Goal: Find specific page/section: Find specific page/section

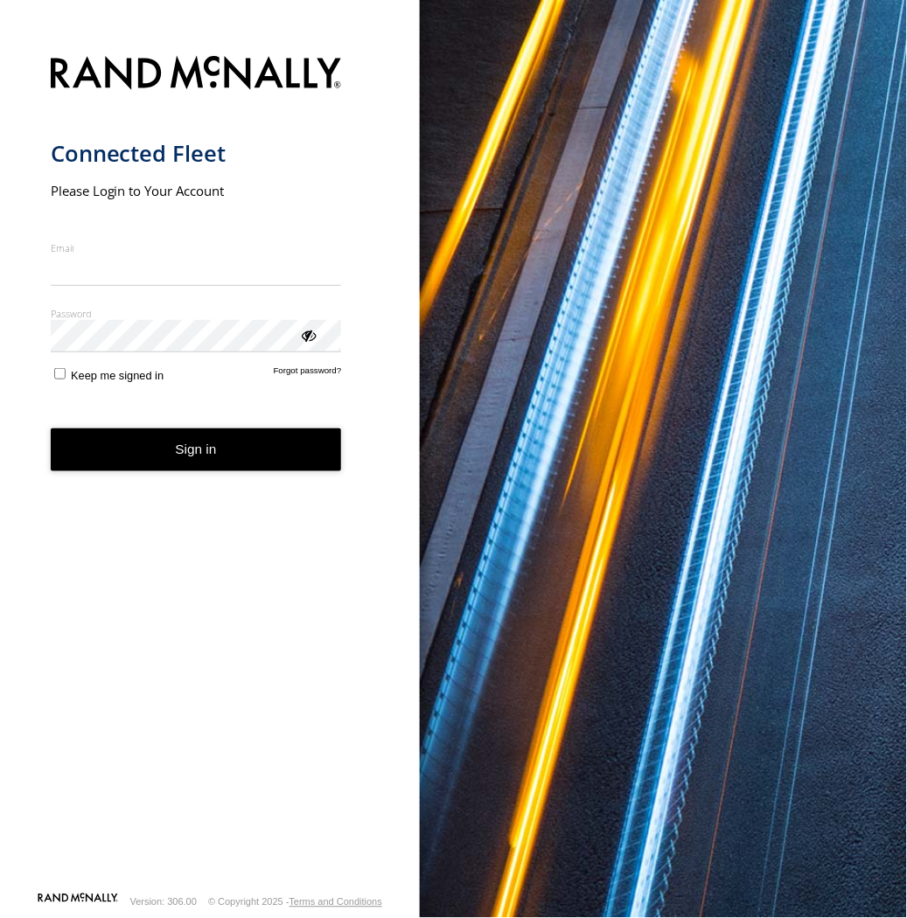
type input "**********"
click at [298, 458] on button "Sign in" at bounding box center [196, 450] width 291 height 43
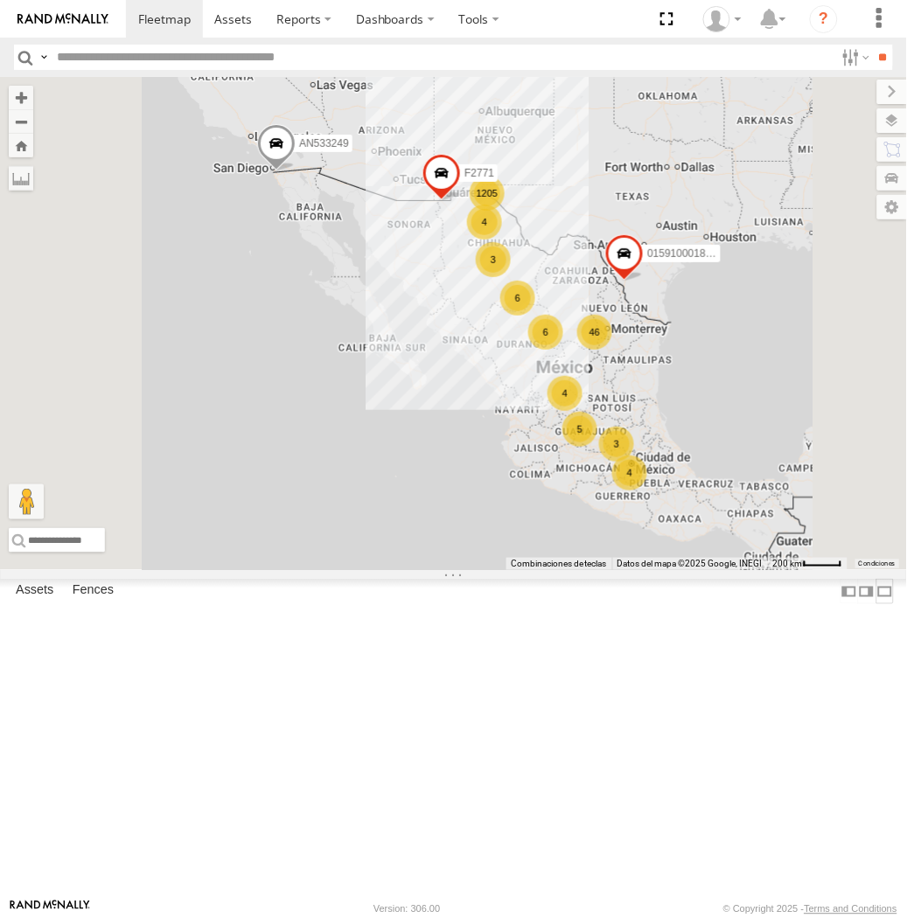
click at [876, 604] on label at bounding box center [884, 591] width 17 height 25
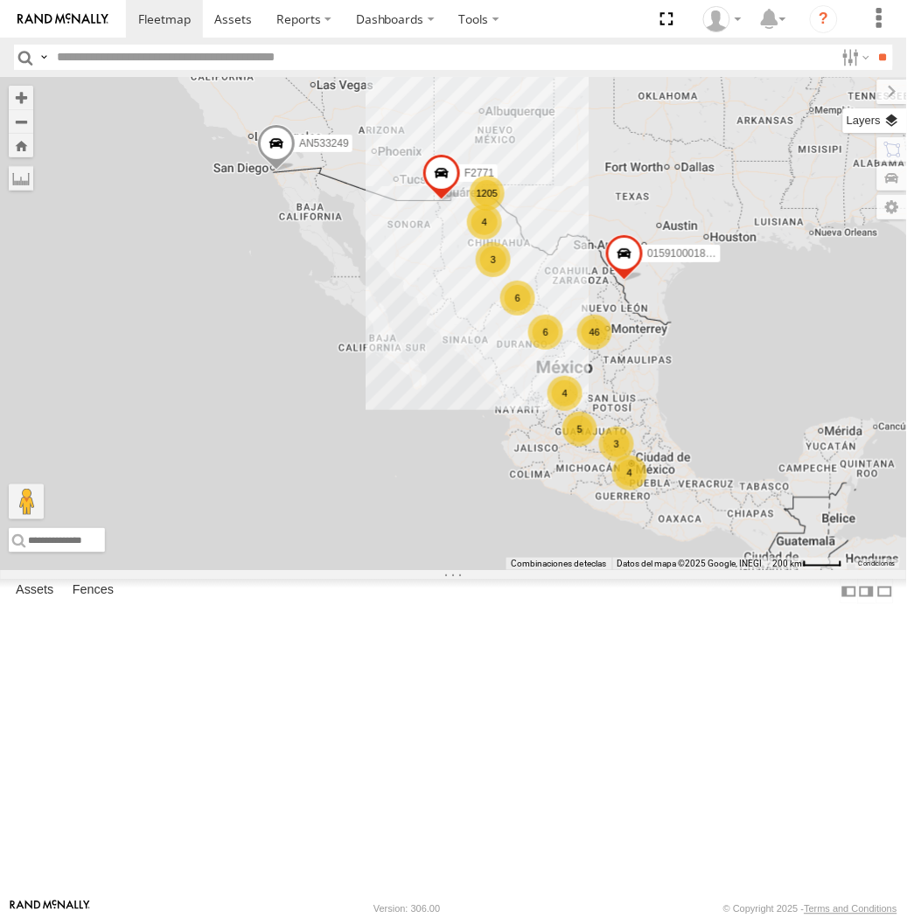
click at [898, 122] on label at bounding box center [875, 120] width 64 height 24
click at [0, 0] on span "Basemaps" at bounding box center [0, 0] width 0 height 0
click at [0, 0] on span "Satellite + Roadmap" at bounding box center [0, 0] width 0 height 0
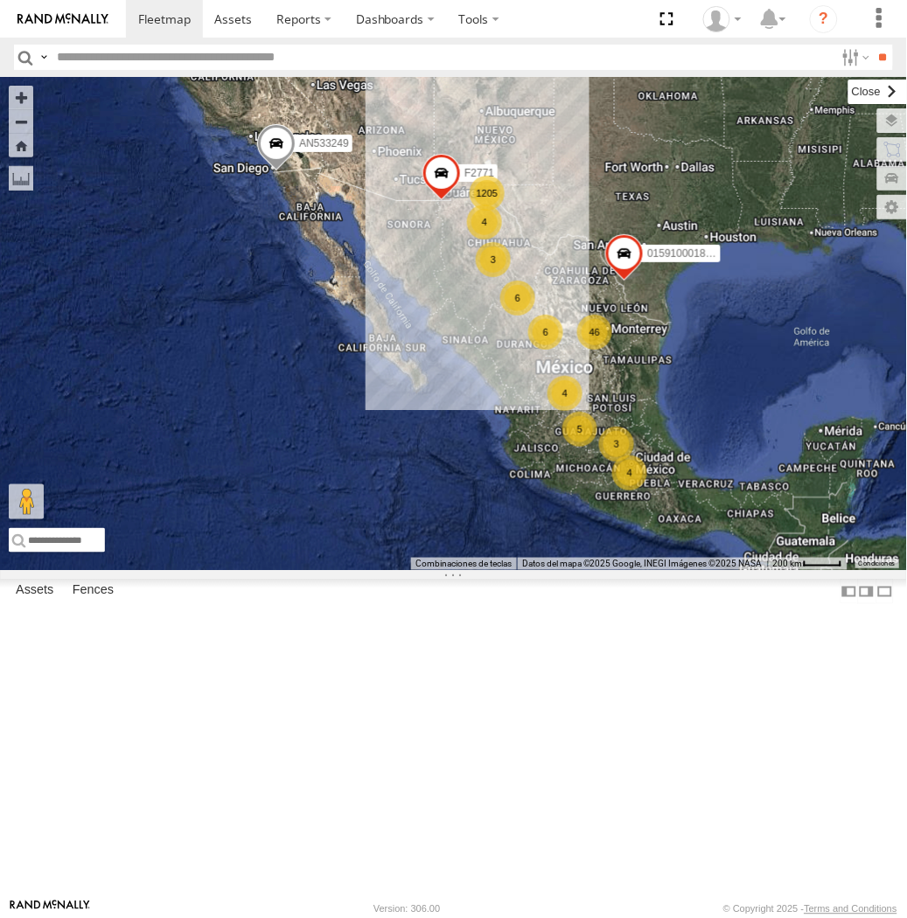
click at [848, 97] on label at bounding box center [877, 92] width 59 height 24
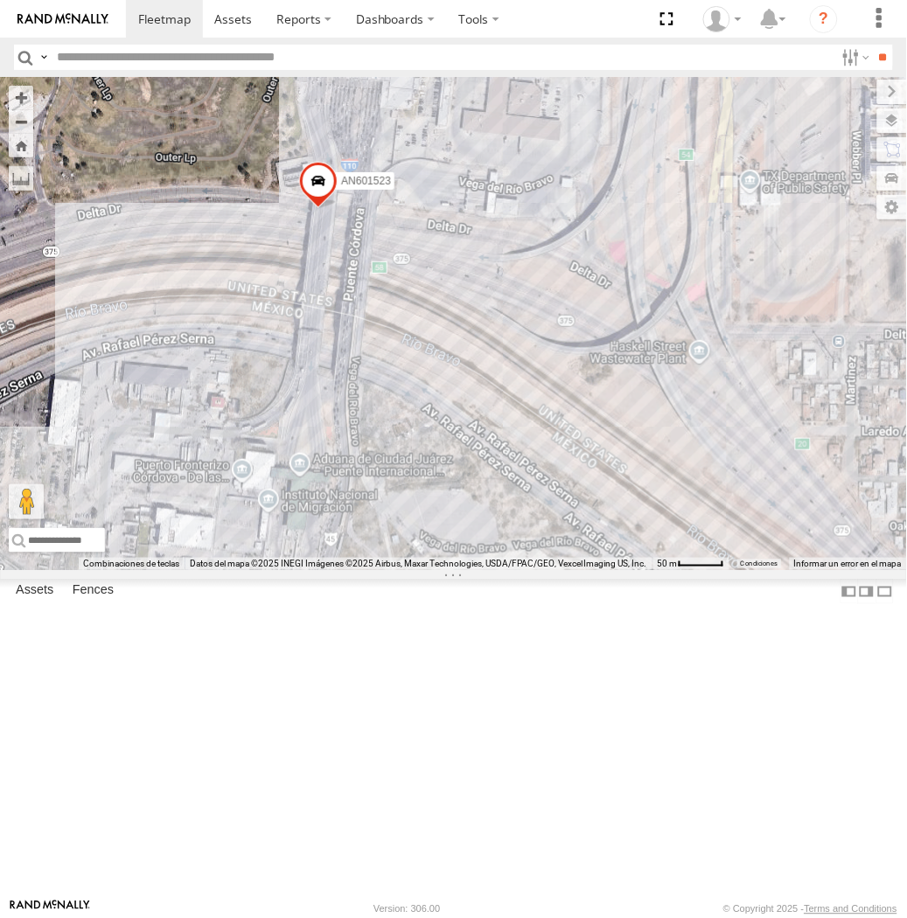
drag, startPoint x: 418, startPoint y: 379, endPoint x: 527, endPoint y: 409, distance: 112.7
click at [527, 409] on div "015910001845018 AN536178 AN533249 015910001811580 ZJ535914 F2771 AN535347 NISSA…" at bounding box center [453, 323] width 907 height 493
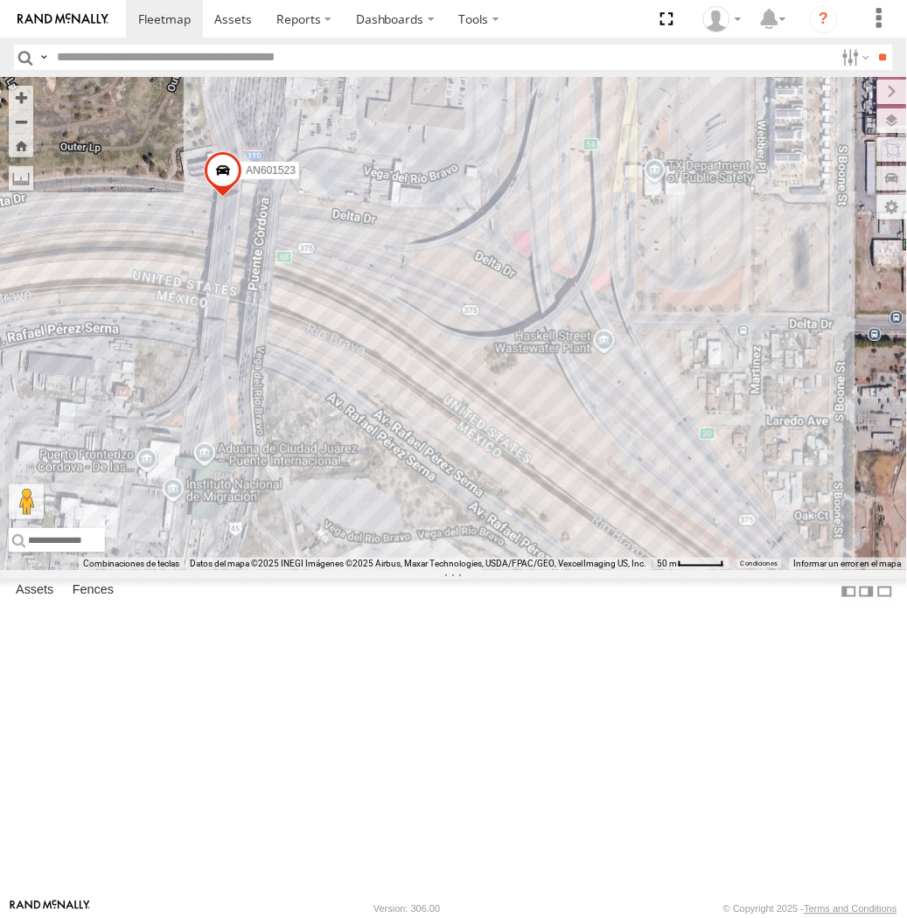
drag, startPoint x: 526, startPoint y: 372, endPoint x: 557, endPoint y: 391, distance: 36.9
click at [557, 391] on div "AN533249 015910001811580 ZJ535914 F2771 AN530174 AN5310637 553 2577 AN535347 NI…" at bounding box center [453, 323] width 907 height 493
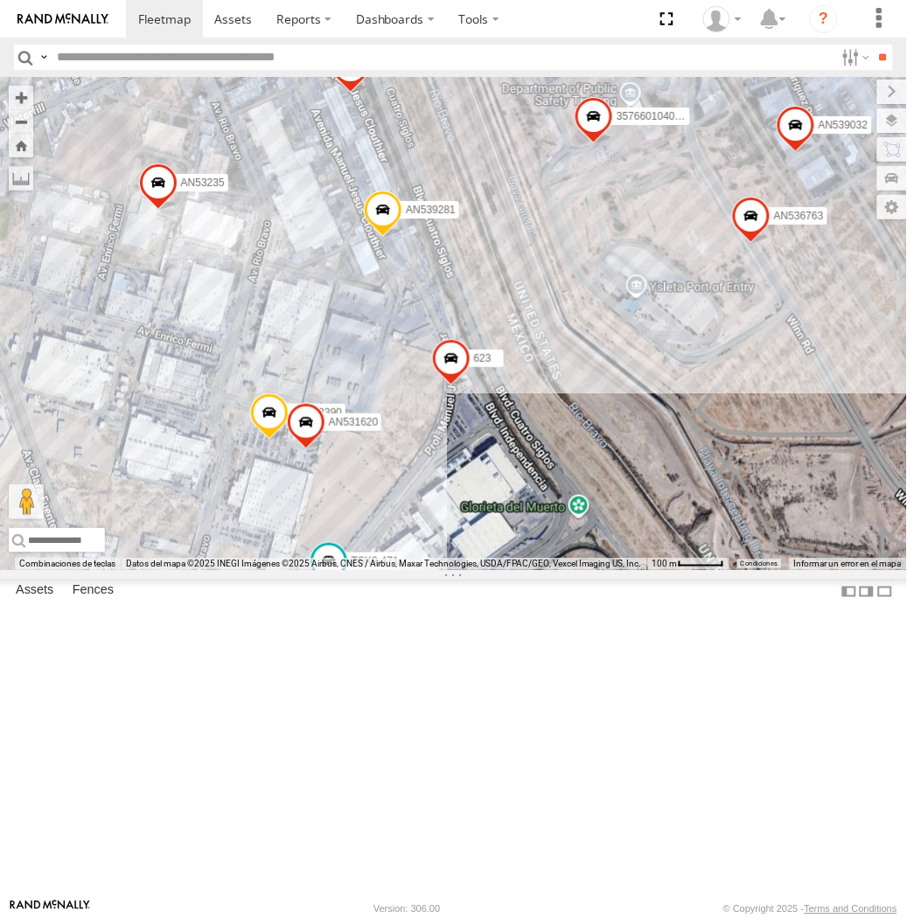
drag, startPoint x: 453, startPoint y: 517, endPoint x: 554, endPoint y: 446, distance: 123.0
click at [554, 446] on div "015910001845018 AN536178 AN533249 015910001811580 ZJ535914 F2771 AN535347 NISSA…" at bounding box center [453, 323] width 907 height 493
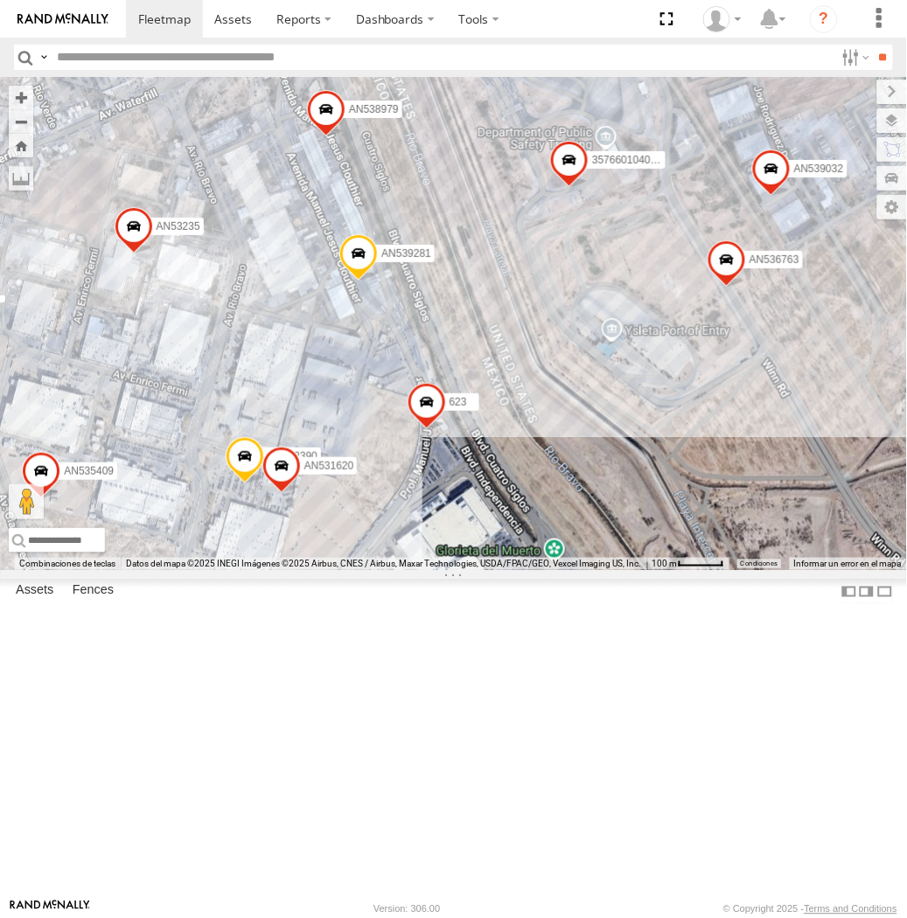
drag, startPoint x: 500, startPoint y: 407, endPoint x: 472, endPoint y: 450, distance: 51.9
click at [472, 450] on div "015910001845018 AN536178 AN533249 015910001811580 ZJ535914 F2771 AN535347 NISSA…" at bounding box center [453, 323] width 907 height 493
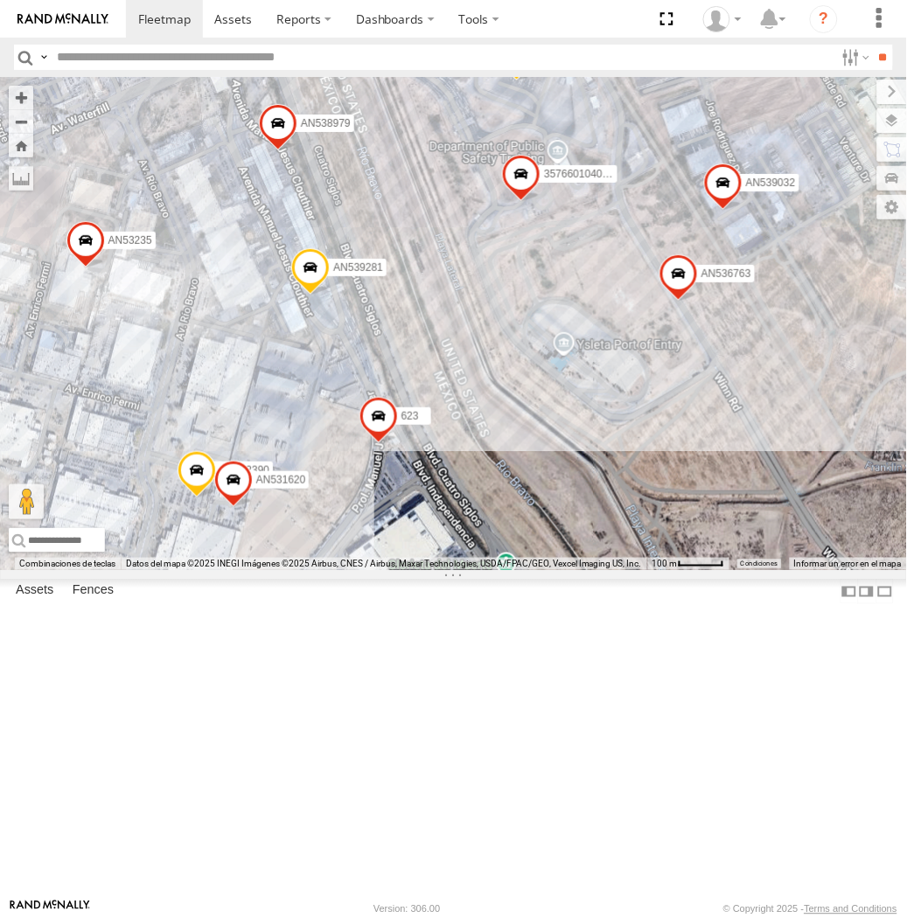
drag, startPoint x: 303, startPoint y: 513, endPoint x: 383, endPoint y: 508, distance: 80.6
click at [383, 508] on div "015910001845018 AN536178 AN533249 015910001811580 ZJ535914 F2771 694 8682 AN536…" at bounding box center [453, 323] width 907 height 493
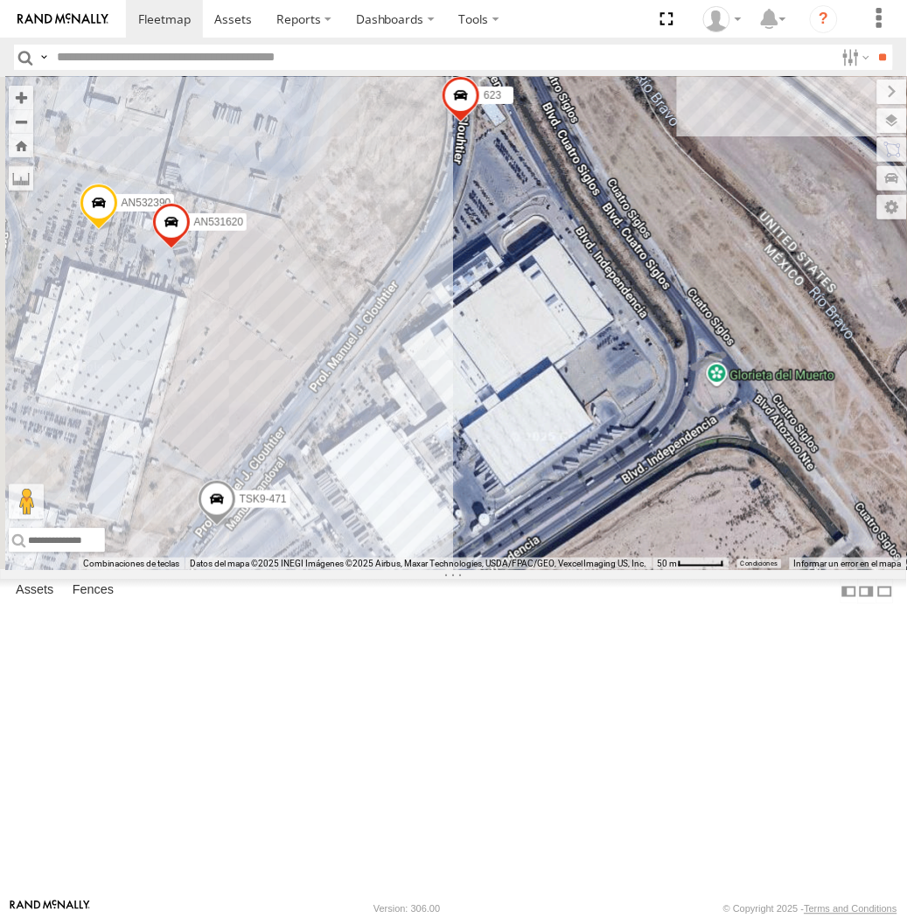
drag, startPoint x: 238, startPoint y: 811, endPoint x: 527, endPoint y: 597, distance: 359.5
click at [527, 570] on div "357660104096649 015910001918898 AN536763 AN532390 AN539032 AN537310 623 687 AN5…" at bounding box center [453, 323] width 907 height 493
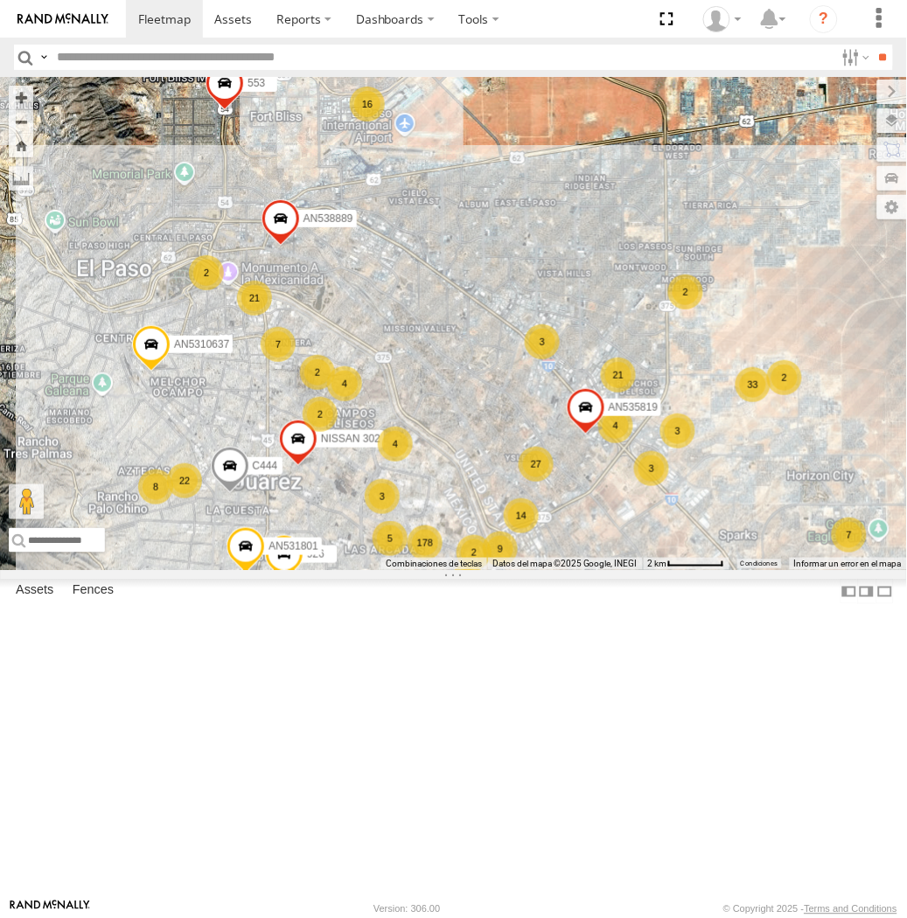
drag, startPoint x: 443, startPoint y: 688, endPoint x: 446, endPoint y: 634, distance: 53.5
click at [446, 570] on div "015910001845018 AN533249 015910001811580 ZJ535914 F2771 AN530174 178 16 410 19 …" at bounding box center [453, 323] width 907 height 493
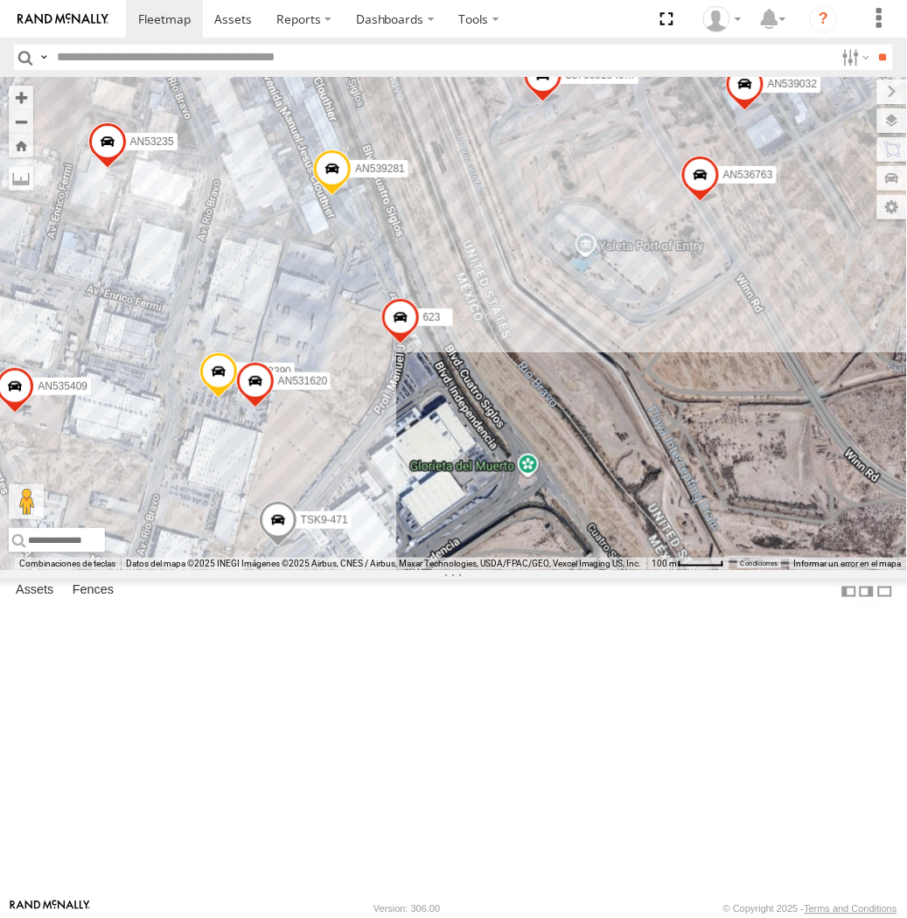
drag, startPoint x: 502, startPoint y: 541, endPoint x: 481, endPoint y: 367, distance: 174.5
click at [481, 367] on div "015910001845018 AN533249 015910001811580 ZJ535914 F2771 AN530174 AN5310637 8682…" at bounding box center [453, 323] width 907 height 493
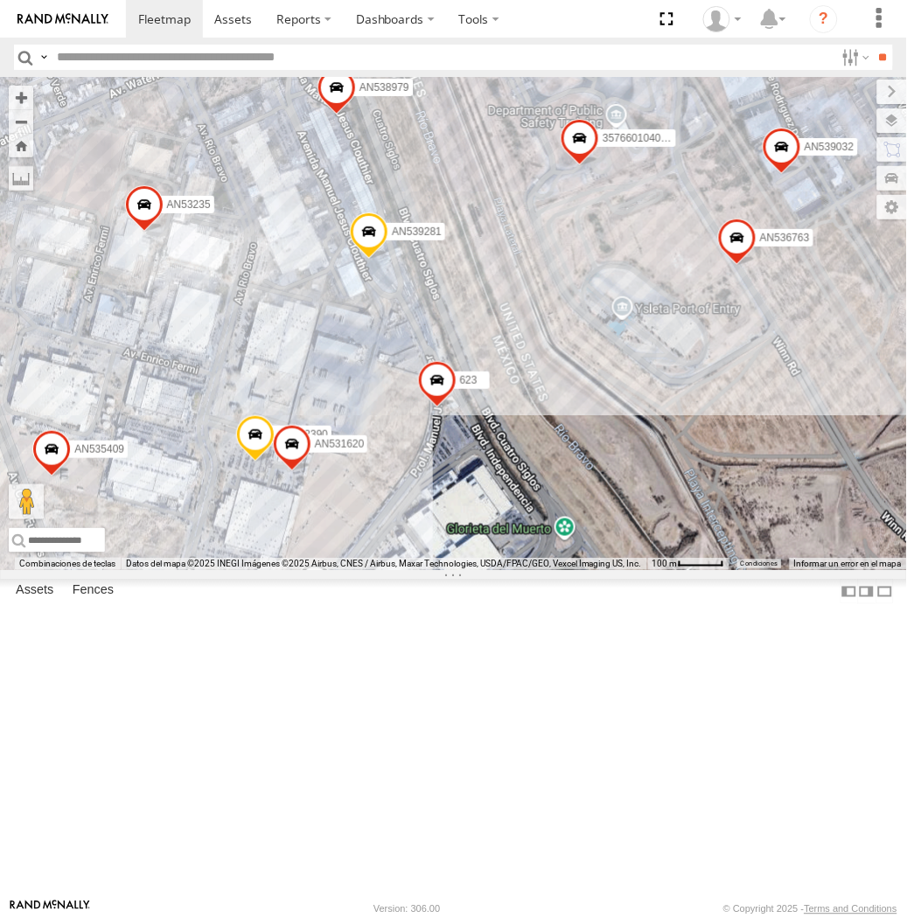
drag, startPoint x: 481, startPoint y: 367, endPoint x: 519, endPoint y: 434, distance: 76.4
click at [519, 434] on div "015910001845018 AN533249 015910001811580 ZJ535914 F2771 AN530174 AN5310637 8682…" at bounding box center [453, 323] width 907 height 493
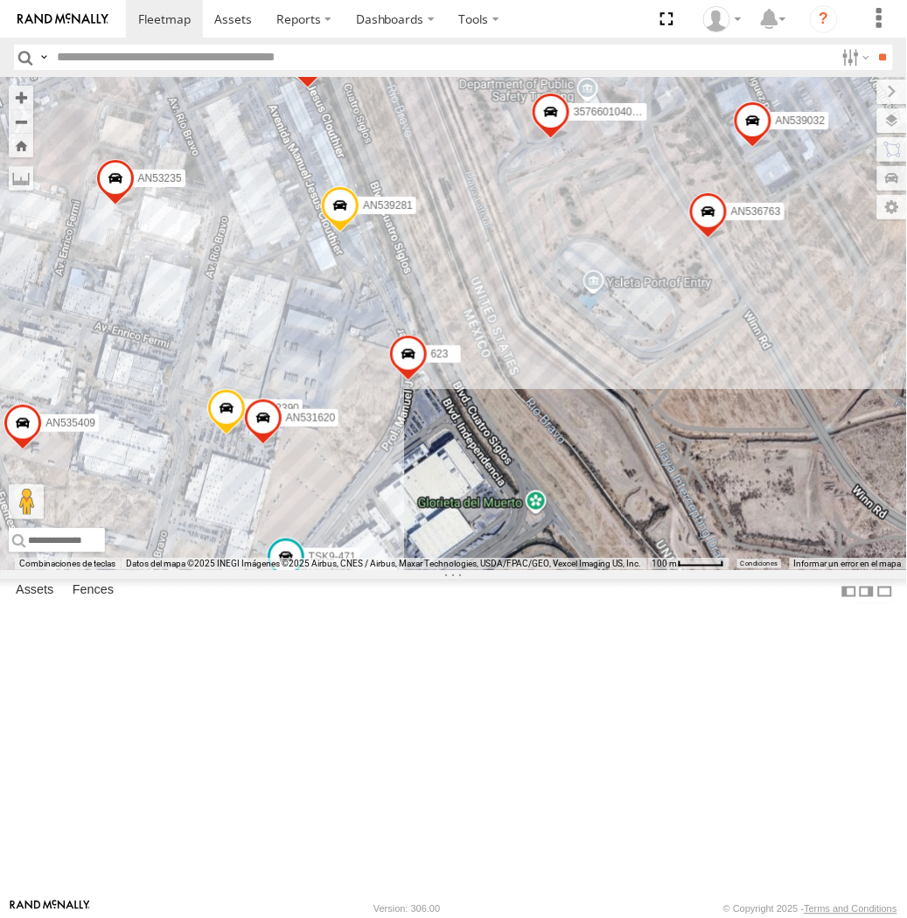
drag, startPoint x: 472, startPoint y: 797, endPoint x: 339, endPoint y: 500, distance: 325.0
click at [339, 500] on div "AN533249 015910001811580 ZJ535914 F2771 015910001975823 AN530174 AN56849 015910…" at bounding box center [453, 323] width 907 height 493
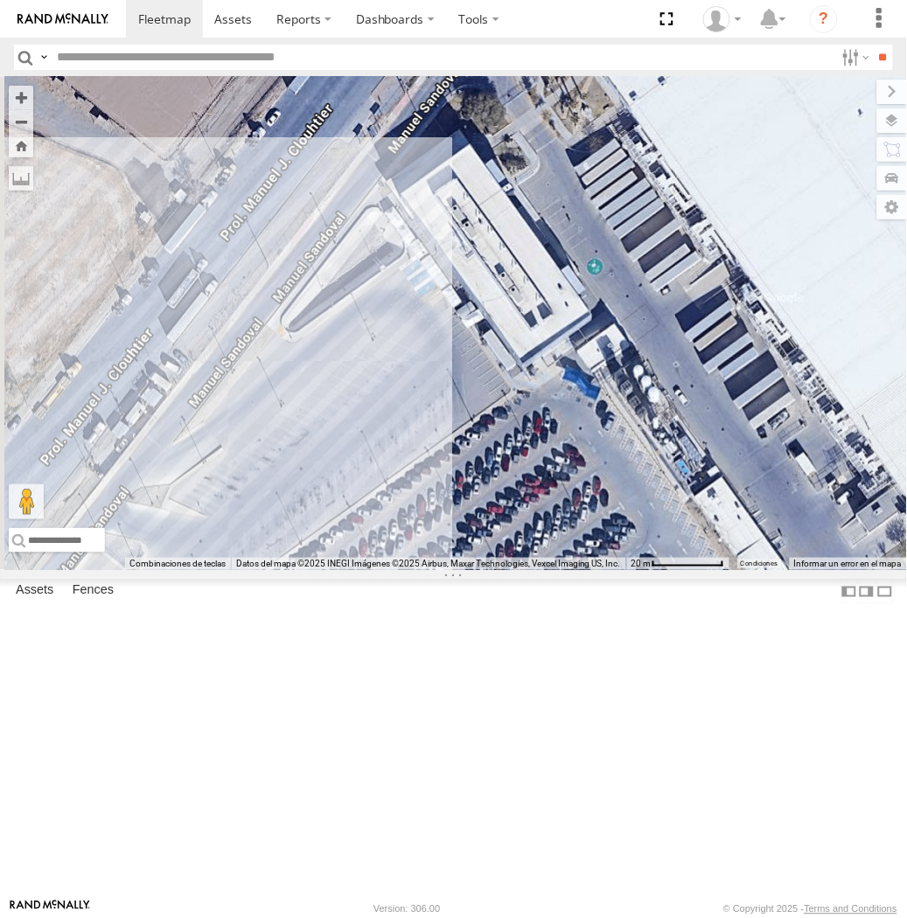
drag, startPoint x: 202, startPoint y: 539, endPoint x: 796, endPoint y: 556, distance: 594.2
click at [796, 556] on div "357660104096649 015910001918898 AN536763 AN532390 AN539032 AN57222 AN535409 AN5…" at bounding box center [453, 323] width 907 height 493
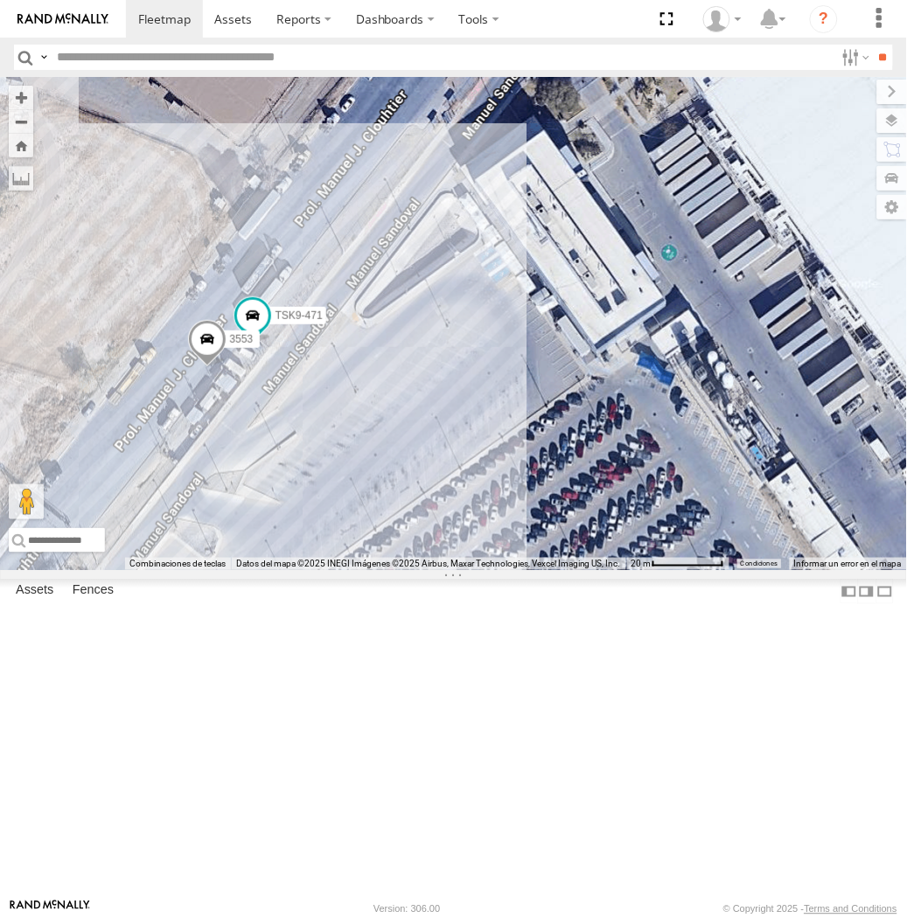
drag, startPoint x: 276, startPoint y: 574, endPoint x: 321, endPoint y: 569, distance: 45.8
click at [321, 569] on div "357660104096649 015910001918898 AN536763 AN532390 AN539032 AN57222 AN535409 AN5…" at bounding box center [453, 323] width 907 height 493
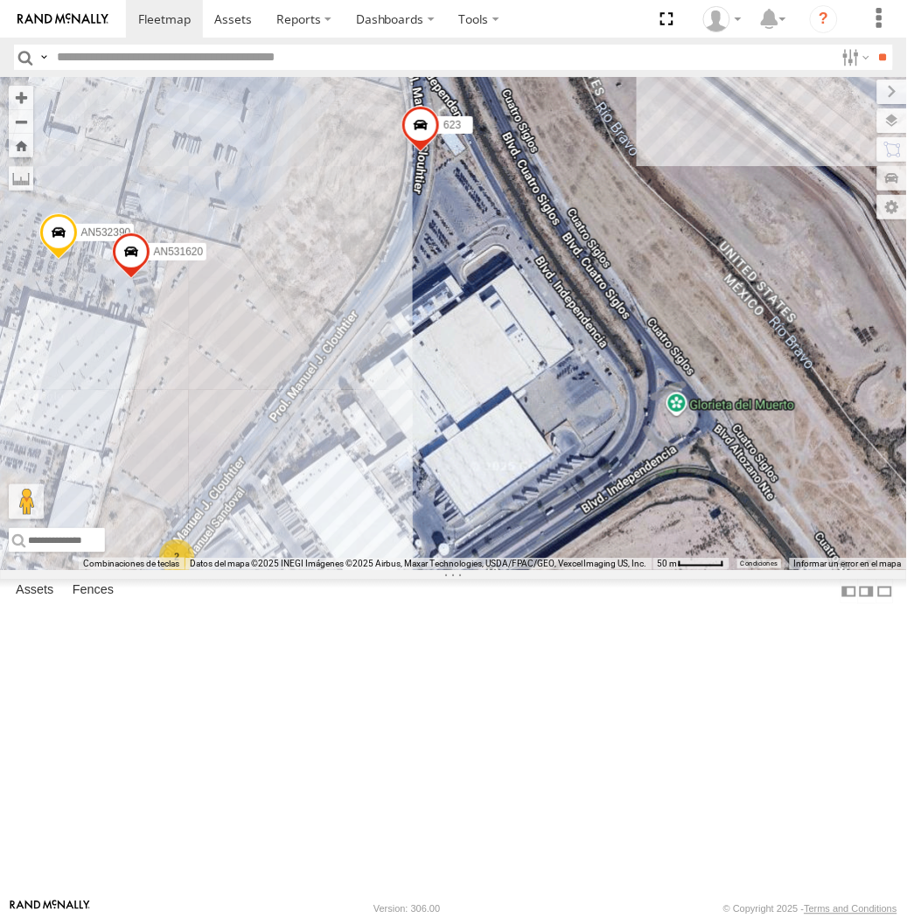
drag, startPoint x: 420, startPoint y: 438, endPoint x: 259, endPoint y: 654, distance: 269.4
click at [259, 570] on div "357660104096649 015910001918898 AN536763 AN532390 AN539032 AN57222 AN535409 AN5…" at bounding box center [453, 323] width 907 height 493
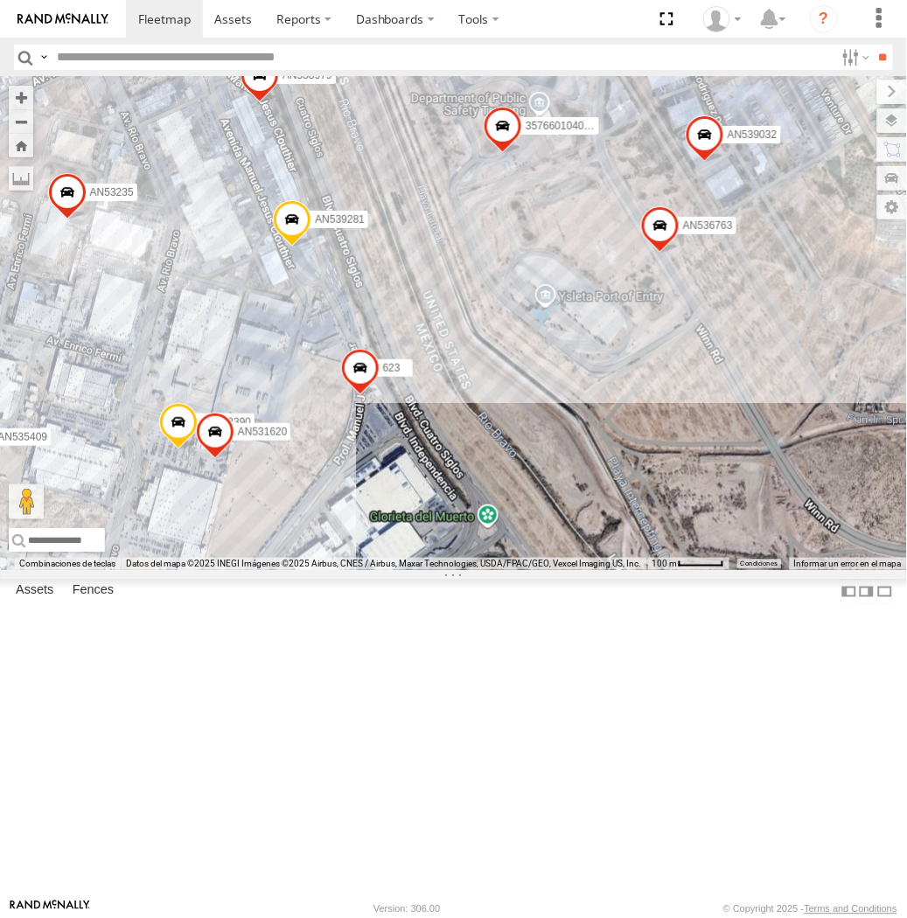
drag, startPoint x: 318, startPoint y: 532, endPoint x: 354, endPoint y: 571, distance: 53.8
click at [354, 570] on div "357660104096649 015910001918898 AN536763 AN532390 AN539032 AN535409 AN537310 62…" at bounding box center [453, 323] width 907 height 493
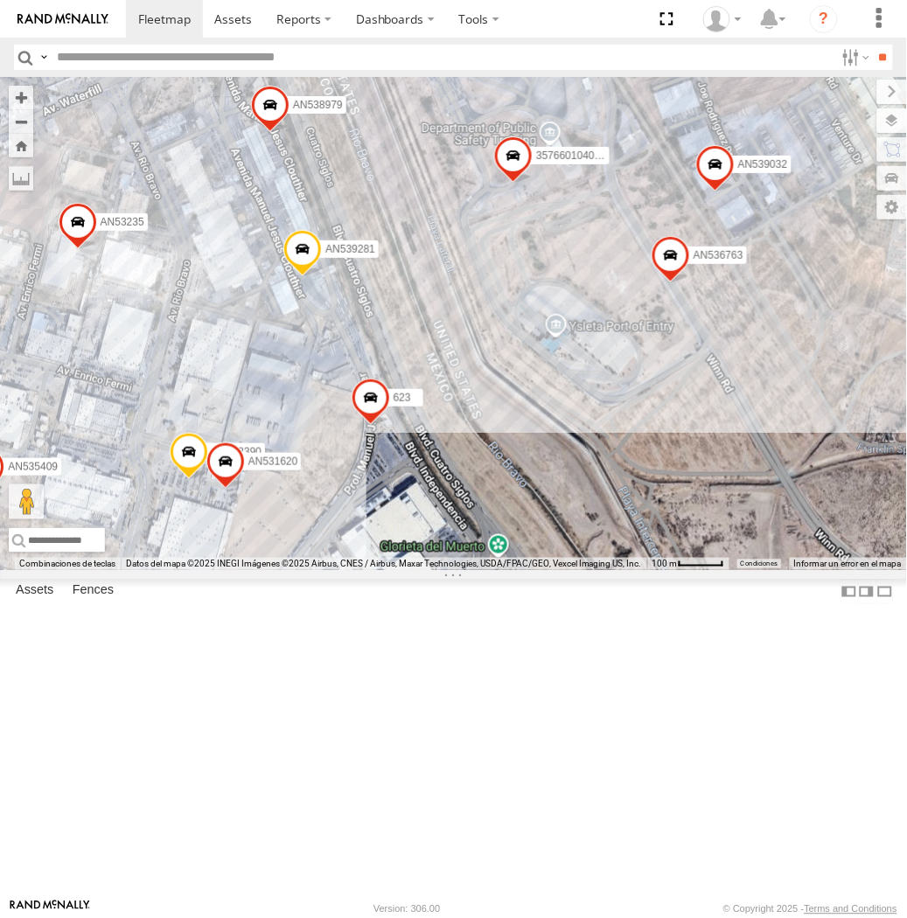
drag, startPoint x: 399, startPoint y: 431, endPoint x: 420, endPoint y: 503, distance: 74.7
click at [420, 503] on div "357660104096649 015910001918898 AN536763 AN532390 AN539032 AN535409 AN537310 62…" at bounding box center [453, 323] width 907 height 493
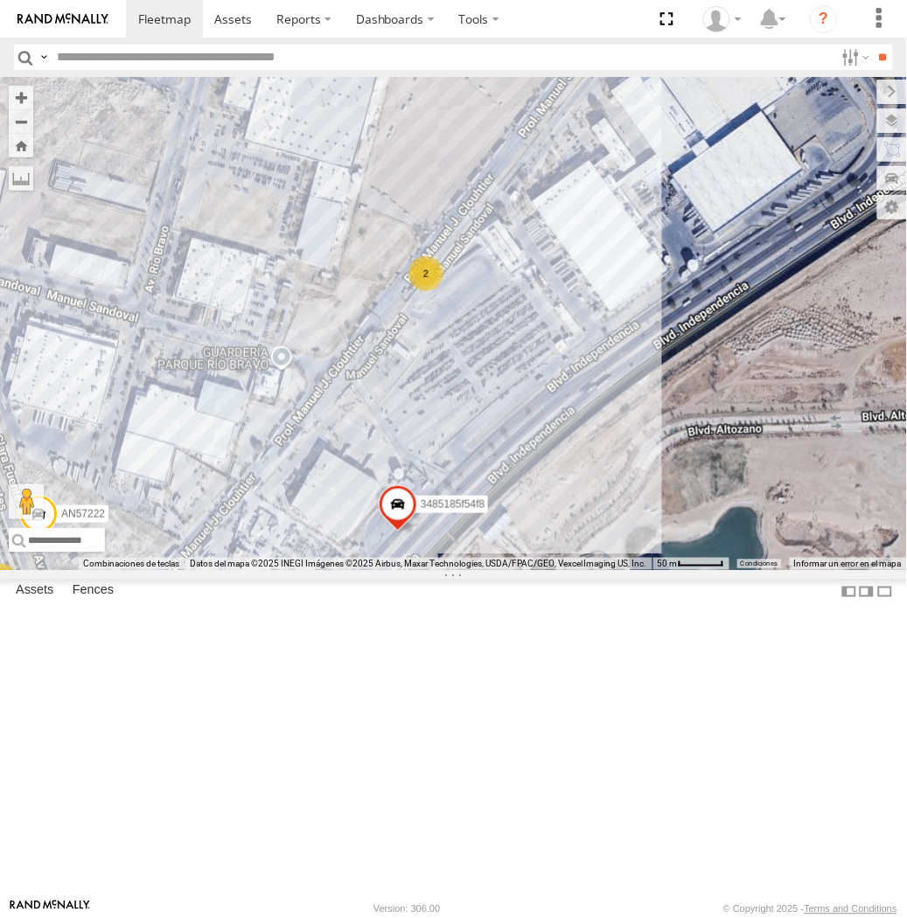
drag, startPoint x: 481, startPoint y: 360, endPoint x: 443, endPoint y: 482, distance: 128.4
click at [443, 482] on div "AN533249 015910001811580 ZJ535914 F2771 845 NISSAN 063 AN601534 8682 AN536462 A…" at bounding box center [453, 323] width 907 height 493
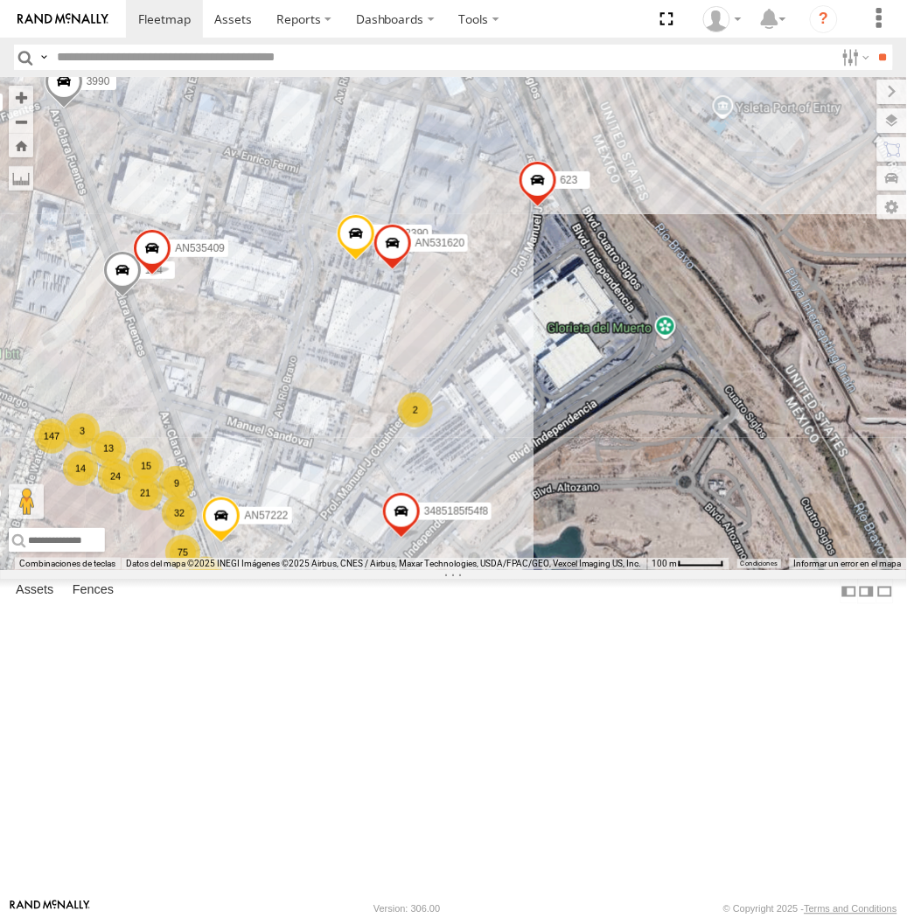
drag, startPoint x: 536, startPoint y: 321, endPoint x: 520, endPoint y: 451, distance: 131.3
click at [520, 451] on div "AN533249 015910001811580 ZJ535914 F2771 845 NISSAN 063 AN601534 8682 AN536462 A…" at bounding box center [453, 323] width 907 height 493
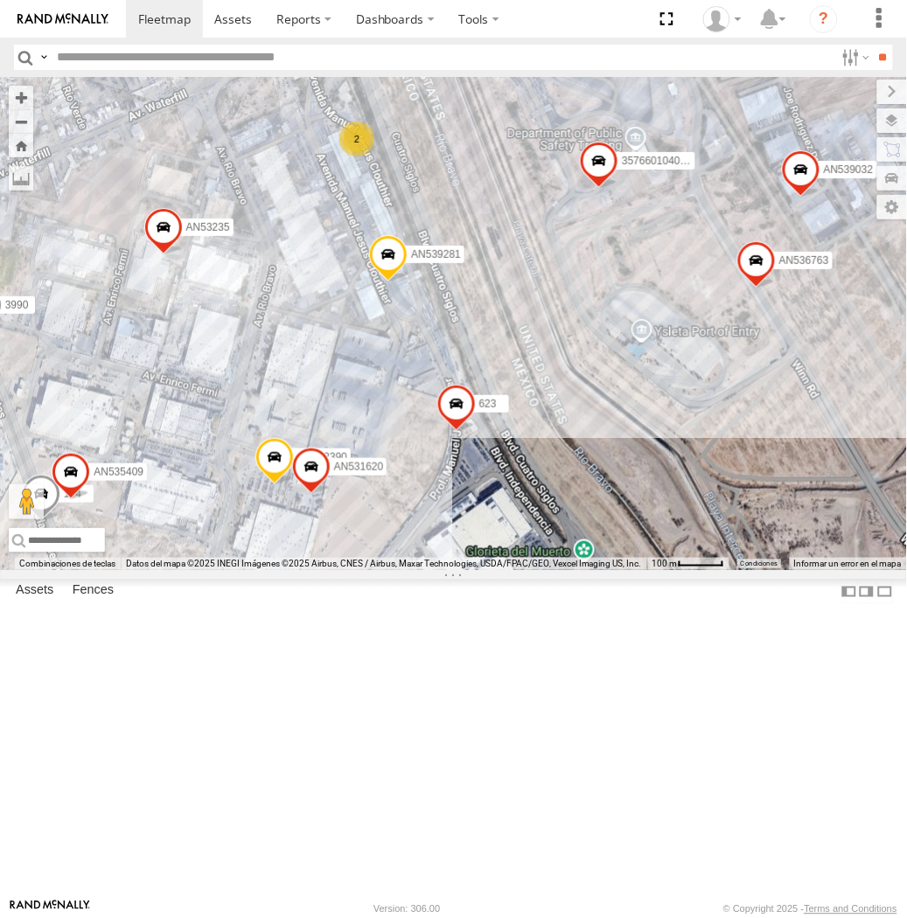
drag, startPoint x: 536, startPoint y: 420, endPoint x: 460, endPoint y: 605, distance: 200.5
click at [460, 570] on div "AN533249 015910001811580 ZJ535914 F2771 845 NISSAN 063 AN601534 8682 AN536462 A…" at bounding box center [453, 323] width 907 height 493
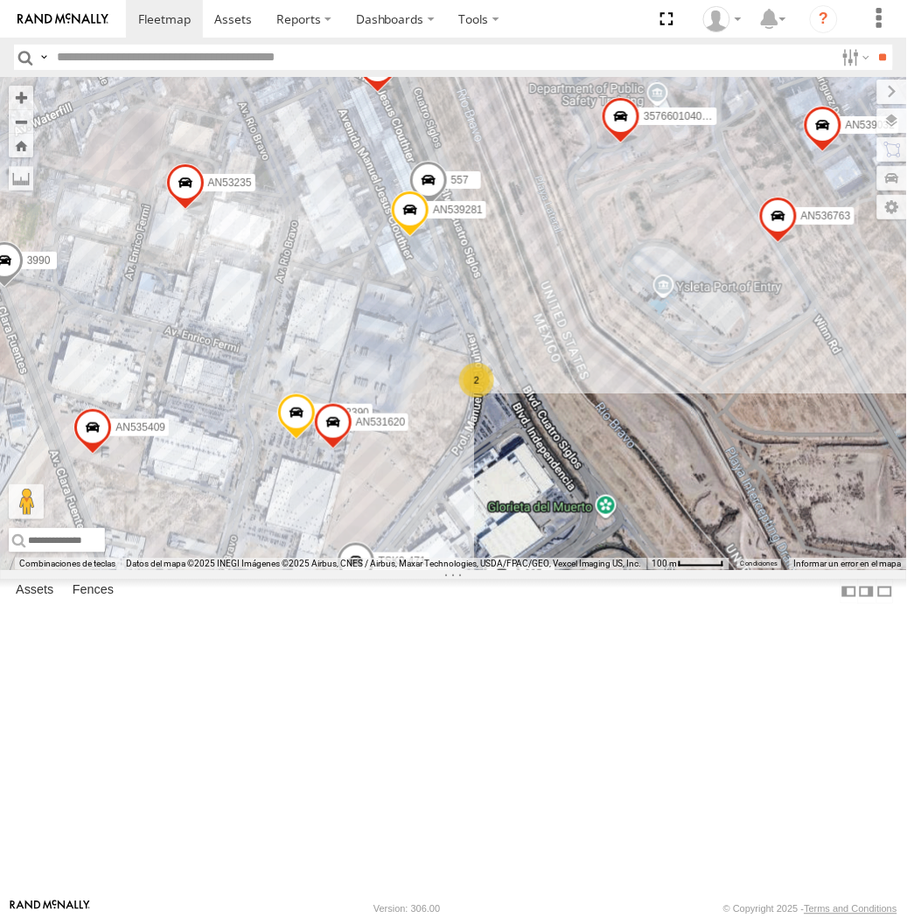
drag, startPoint x: 583, startPoint y: 566, endPoint x: 471, endPoint y: 776, distance: 237.9
click at [471, 570] on div "357660104096649 015910001918898 AN536763 AN532390 AN539032 AN535409 3990 AN5373…" at bounding box center [453, 323] width 907 height 493
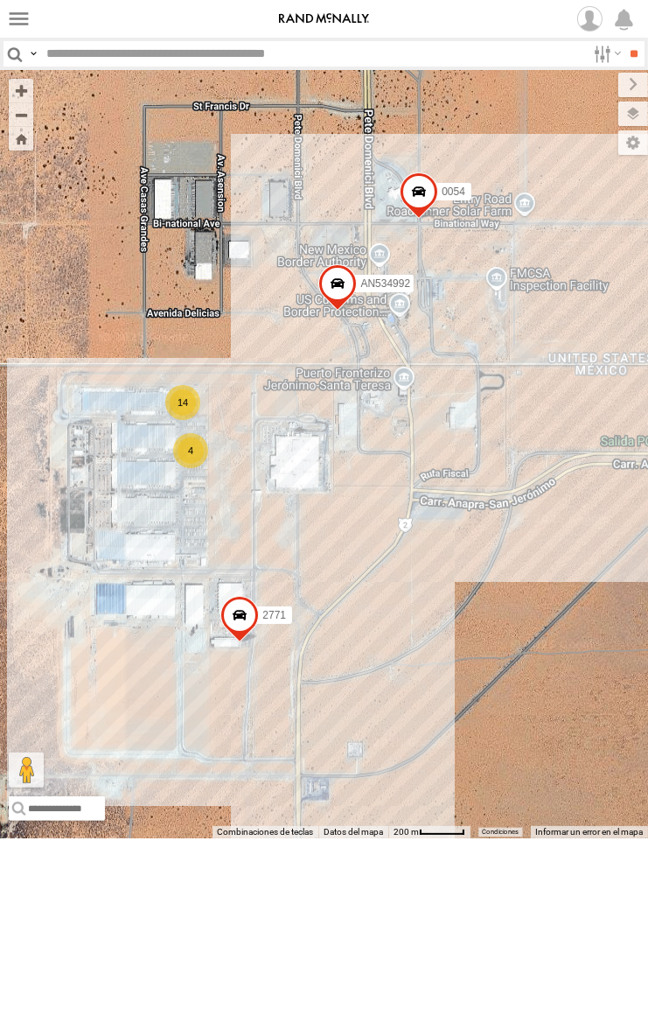
drag, startPoint x: 363, startPoint y: 639, endPoint x: 286, endPoint y: 589, distance: 91.7
click at [286, 589] on div "015910001811580 F2771 AN533249 015910001845018 14 4 2771 0054 AN534992" at bounding box center [324, 454] width 648 height 768
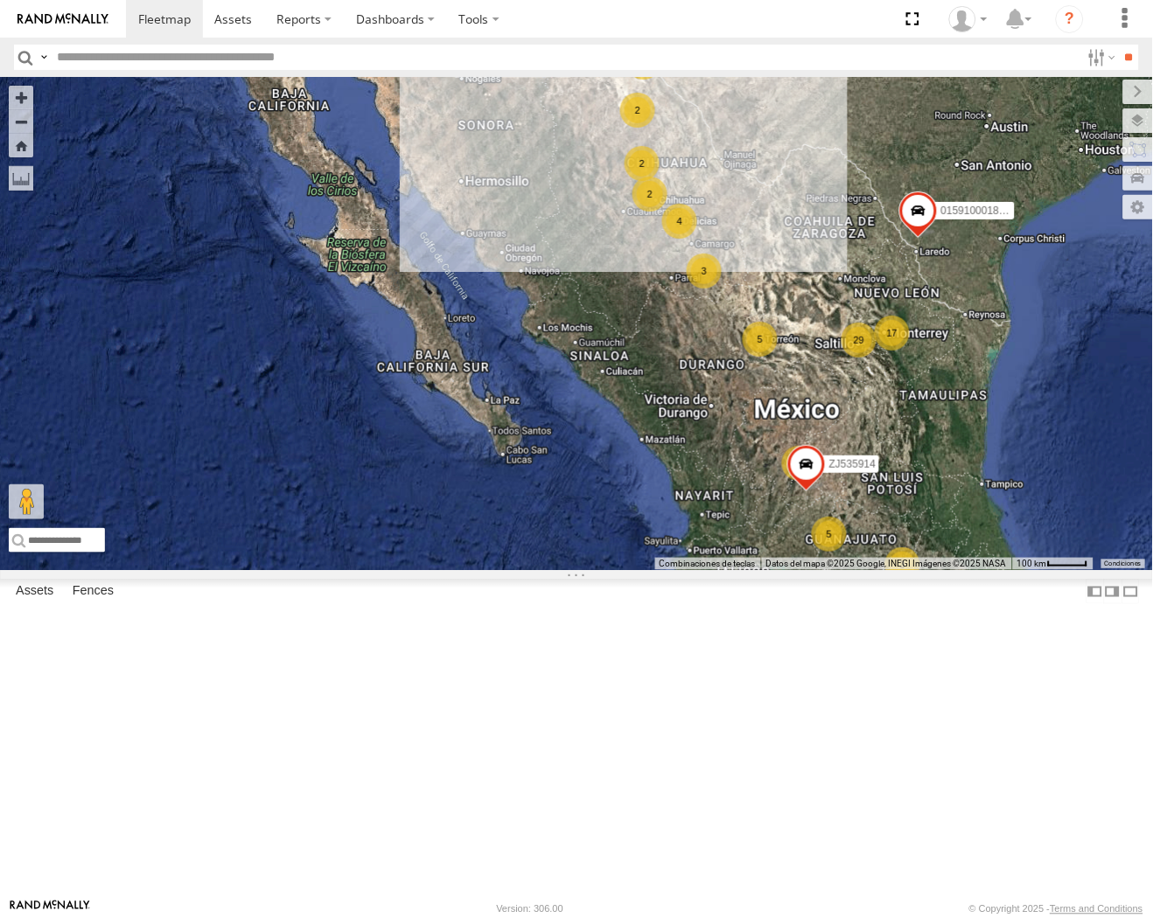
drag, startPoint x: 55, startPoint y: 389, endPoint x: 1, endPoint y: 382, distance: 54.7
click at [55, 389] on div "1203 3 2 5 29 4 4 17 3 3 3 2 5 2 AN533249 015910001811580 ZJ535914 F2771" at bounding box center [576, 323] width 1153 height 493
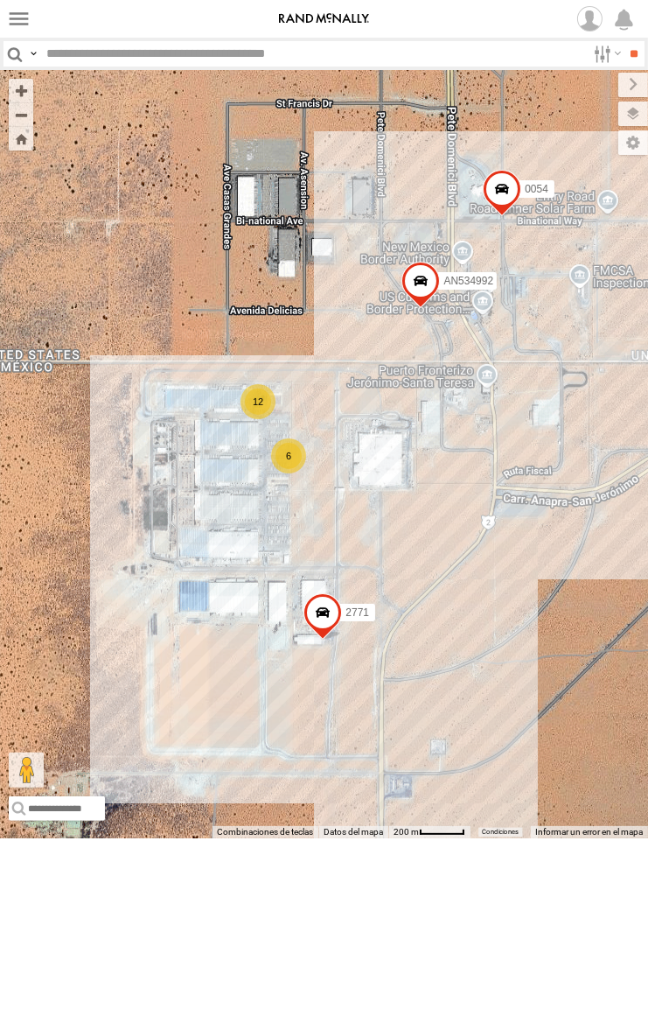
drag, startPoint x: 468, startPoint y: 426, endPoint x: 462, endPoint y: 530, distance: 104.3
click at [462, 530] on div "AN533249 015910001811580 F2771 015910001975823 AN537374 AN539582 AN530174 AN531…" at bounding box center [324, 454] width 648 height 768
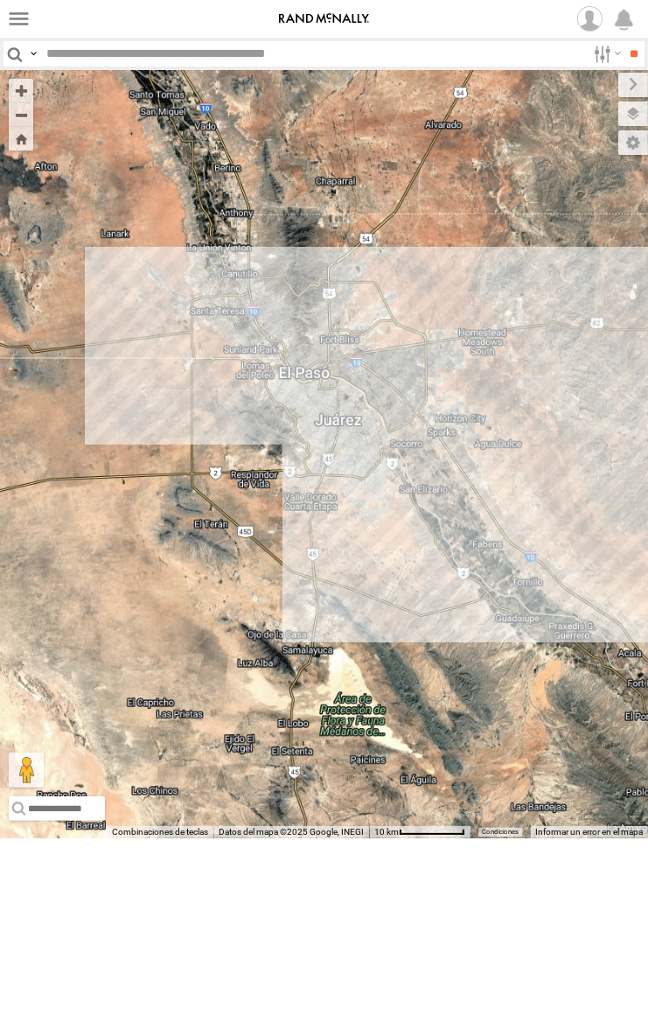
drag, startPoint x: 42, startPoint y: 424, endPoint x: 255, endPoint y: 468, distance: 217.0
click at [317, 456] on div "AN533249 015910001811580 F2771 015910001975823 015910001845018 AN530755 AN53976…" at bounding box center [324, 454] width 648 height 768
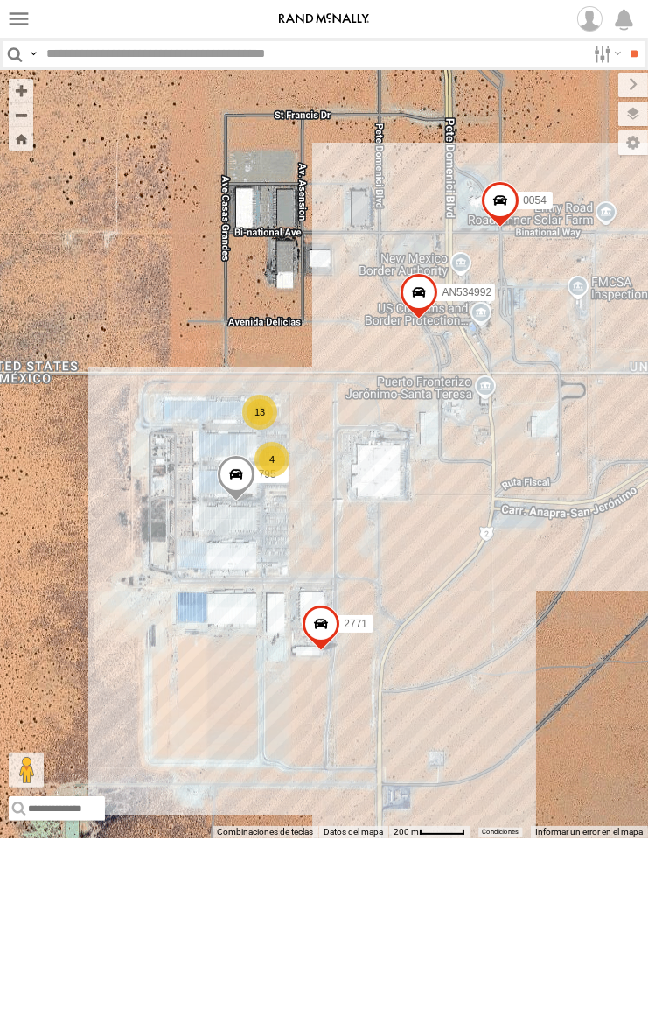
drag, startPoint x: 296, startPoint y: 450, endPoint x: 360, endPoint y: 426, distance: 69.2
click at [360, 426] on div "AN533249 015910001811580 F2771 015910001975823 015910001845018 AN530755 AN53976…" at bounding box center [324, 454] width 648 height 768
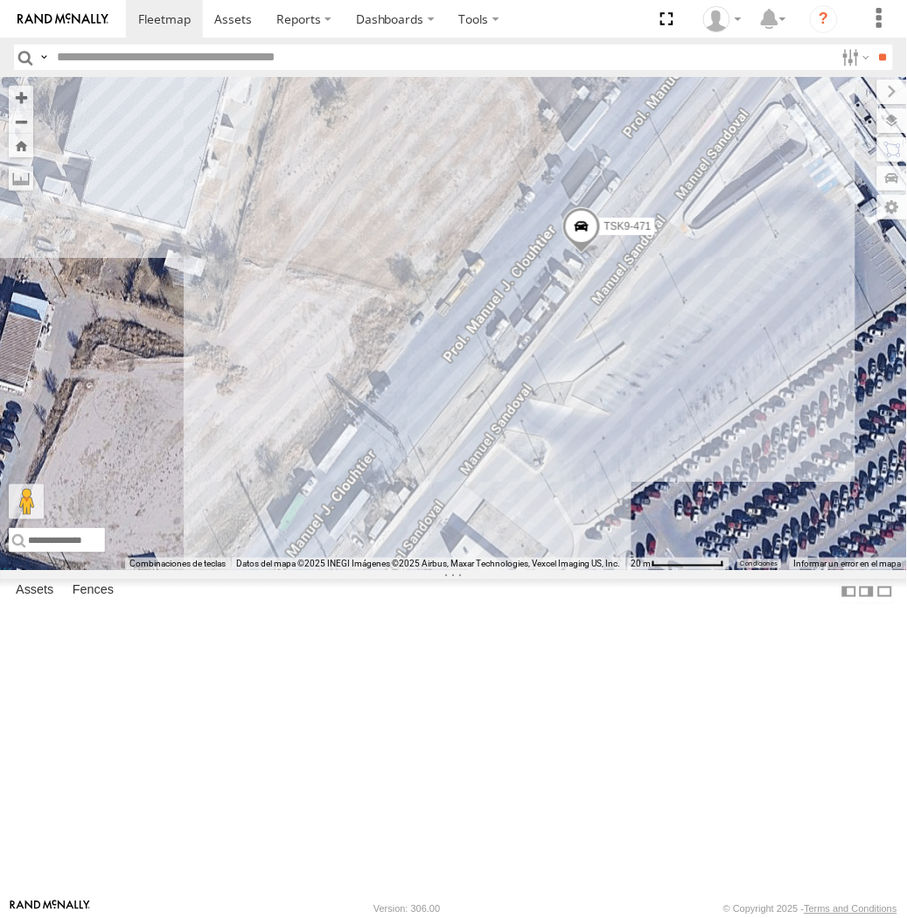
drag, startPoint x: 669, startPoint y: 450, endPoint x: 507, endPoint y: 604, distance: 223.4
click at [512, 570] on div "TSK9-471" at bounding box center [453, 323] width 907 height 493
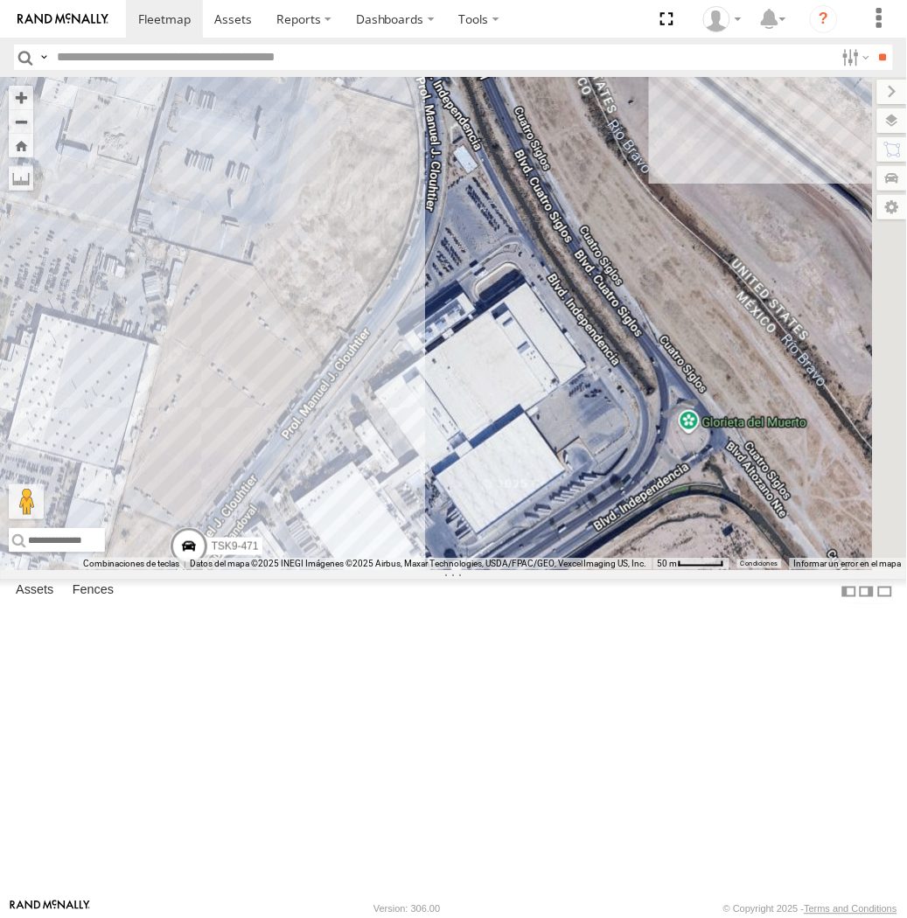
drag, startPoint x: 696, startPoint y: 432, endPoint x: 275, endPoint y: 689, distance: 493.9
click at [275, 570] on div "TSK9-471" at bounding box center [453, 323] width 907 height 493
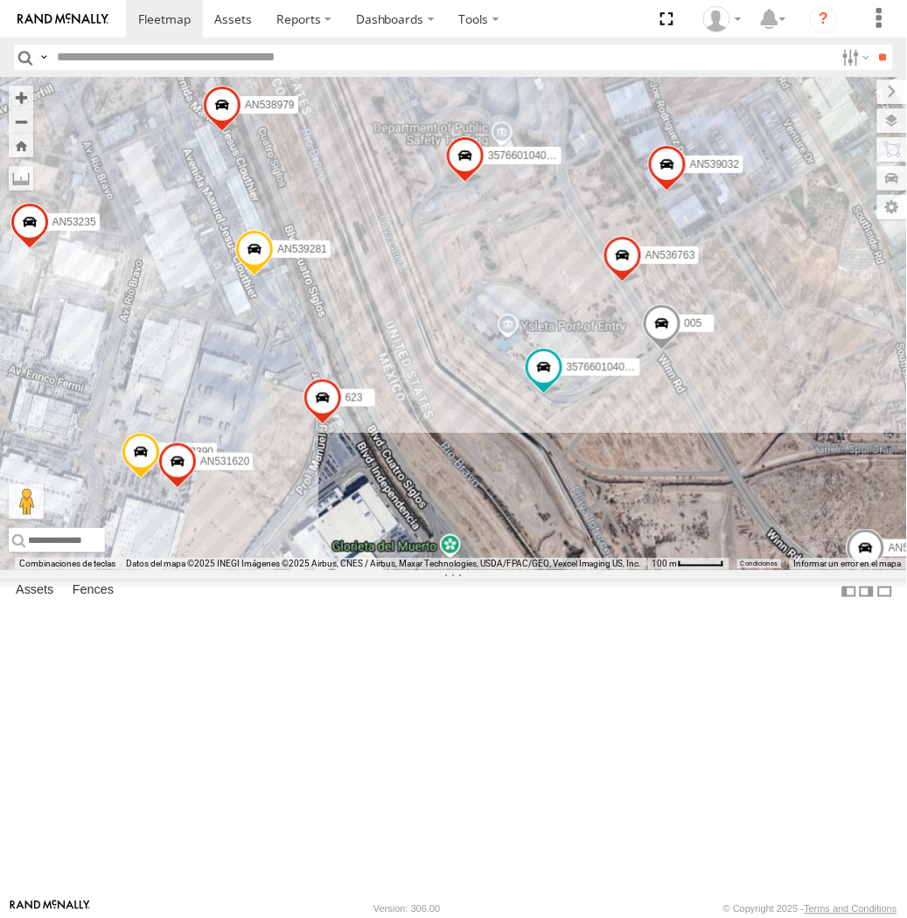
drag, startPoint x: 388, startPoint y: 580, endPoint x: 382, endPoint y: 645, distance: 64.9
click at [382, 570] on div "TSK9-471 43 357660104096649 AN531631 015910001918898 AN536763 7 5456 AN532390 A…" at bounding box center [453, 323] width 907 height 493
